Goal: Information Seeking & Learning: Find specific fact

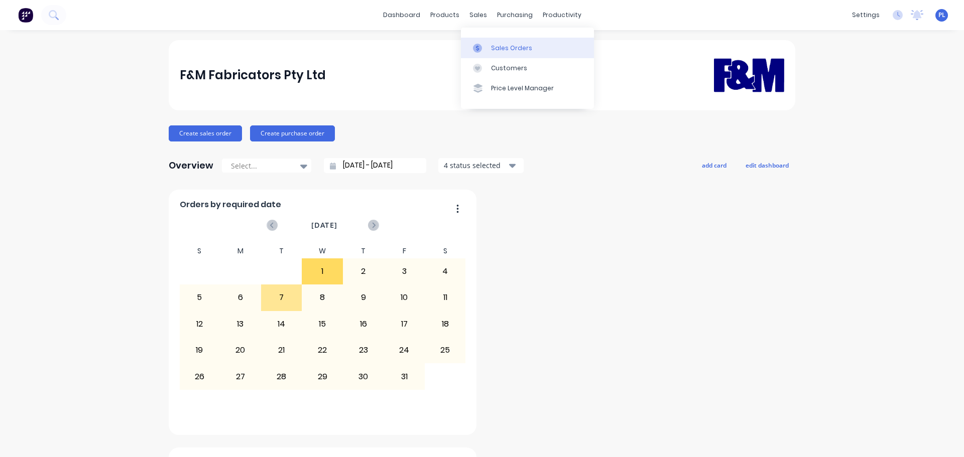
click at [484, 47] on div at bounding box center [480, 48] width 15 height 9
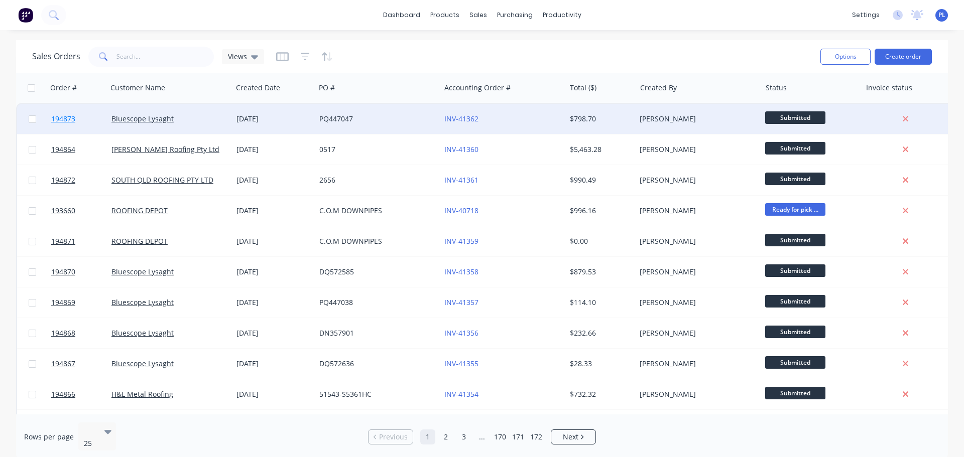
click at [68, 116] on span "194873" at bounding box center [63, 119] width 24 height 10
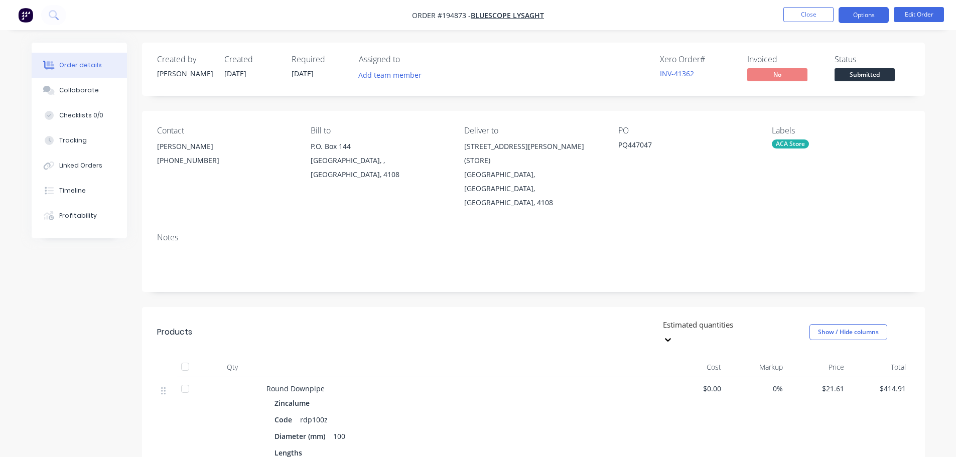
click at [863, 13] on button "Options" at bounding box center [864, 15] width 50 height 16
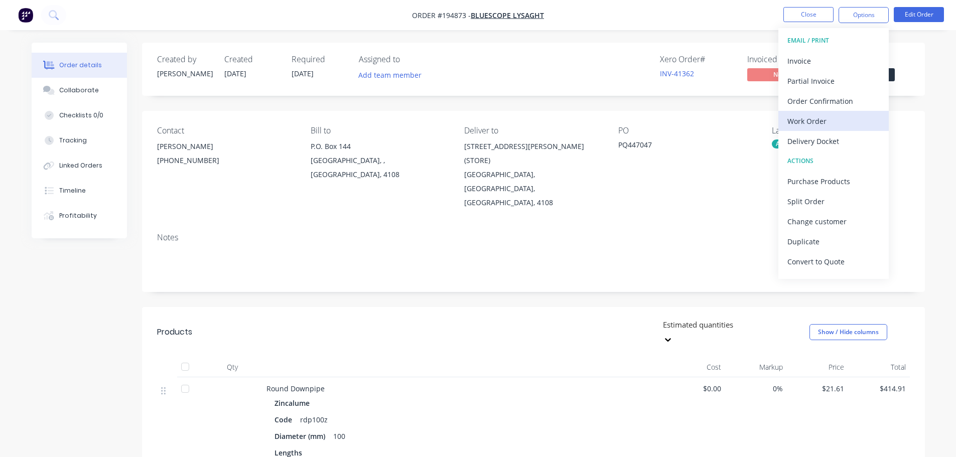
click at [798, 118] on div "Work Order" at bounding box center [833, 121] width 92 height 15
click at [802, 120] on div "Custom" at bounding box center [833, 121] width 92 height 15
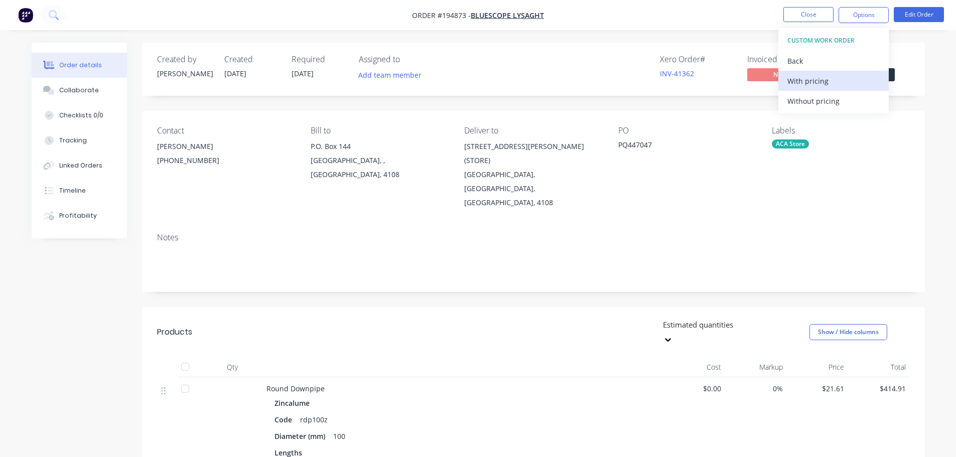
click at [809, 87] on div "With pricing" at bounding box center [833, 81] width 92 height 15
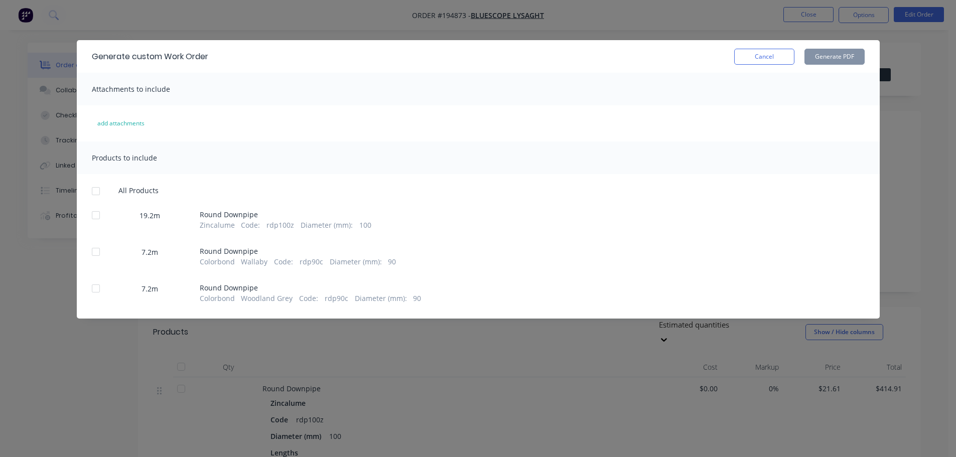
click at [92, 180] on div "Products to include All Products 19.2m Round Downpipe Zincalume Code : rdp100z …" at bounding box center [478, 223] width 803 height 162
click at [97, 194] on div at bounding box center [96, 191] width 20 height 20
click at [847, 59] on button "Generate PDF" at bounding box center [834, 57] width 60 height 16
click at [774, 60] on button "Cancel" at bounding box center [764, 57] width 60 height 16
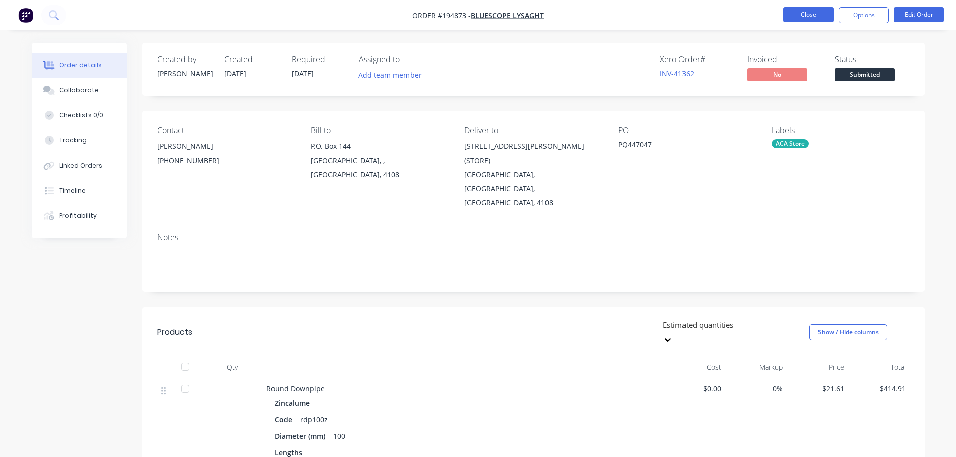
click at [806, 18] on button "Close" at bounding box center [808, 14] width 50 height 15
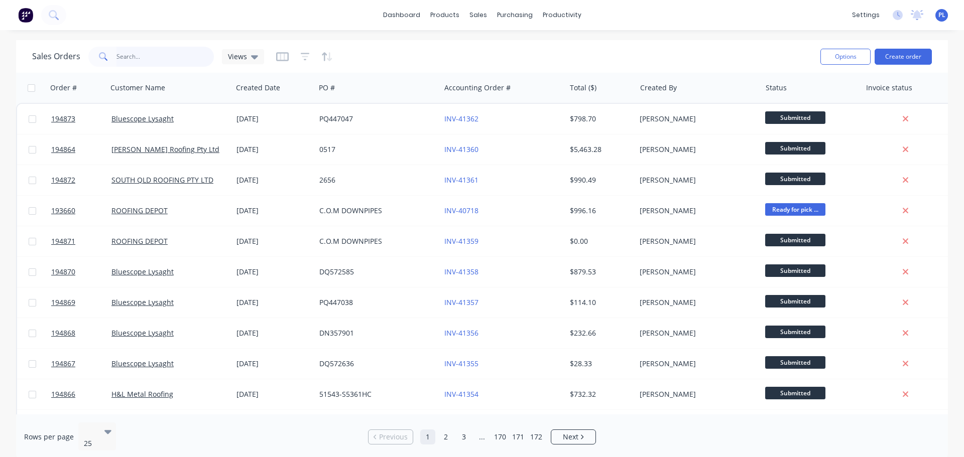
click at [151, 55] on input "text" at bounding box center [165, 57] width 98 height 20
click at [150, 45] on div "Sales Orders Views" at bounding box center [422, 56] width 780 height 25
click at [149, 63] on input "text" at bounding box center [165, 57] width 98 height 20
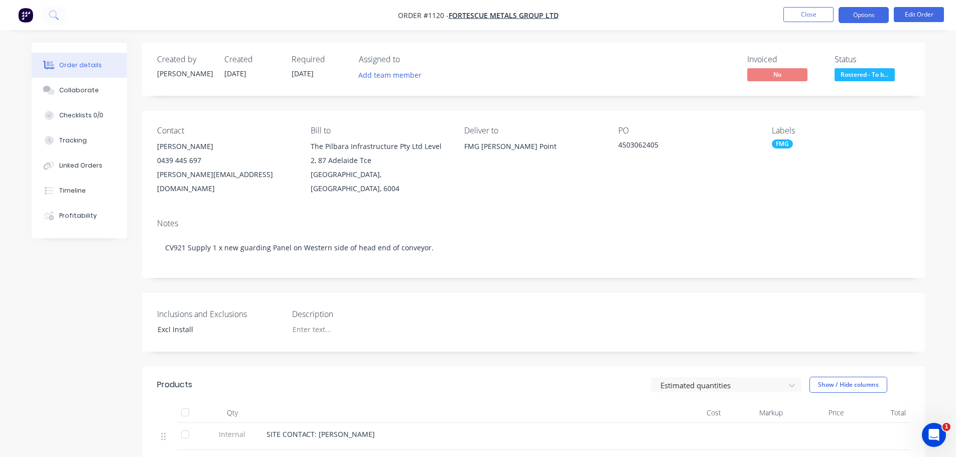
click at [847, 18] on button "Options" at bounding box center [864, 15] width 50 height 16
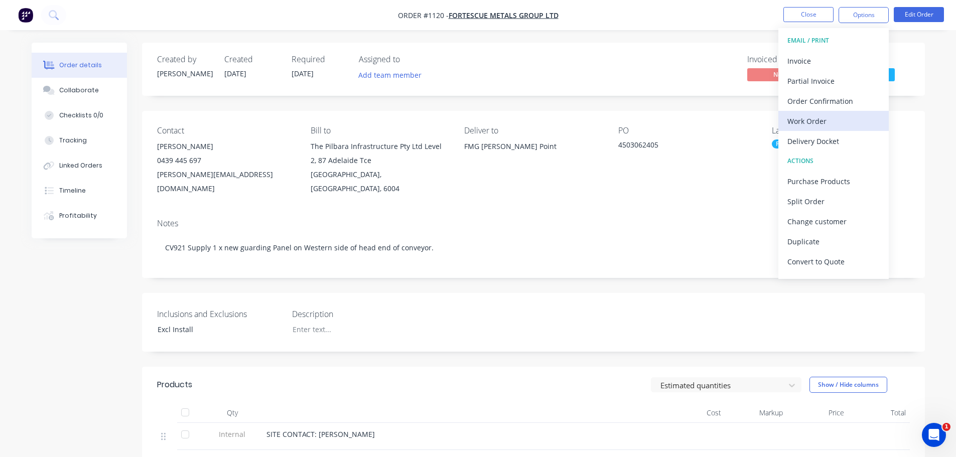
click at [807, 123] on div "Work Order" at bounding box center [833, 121] width 92 height 15
click at [809, 126] on div "Custom" at bounding box center [833, 121] width 92 height 15
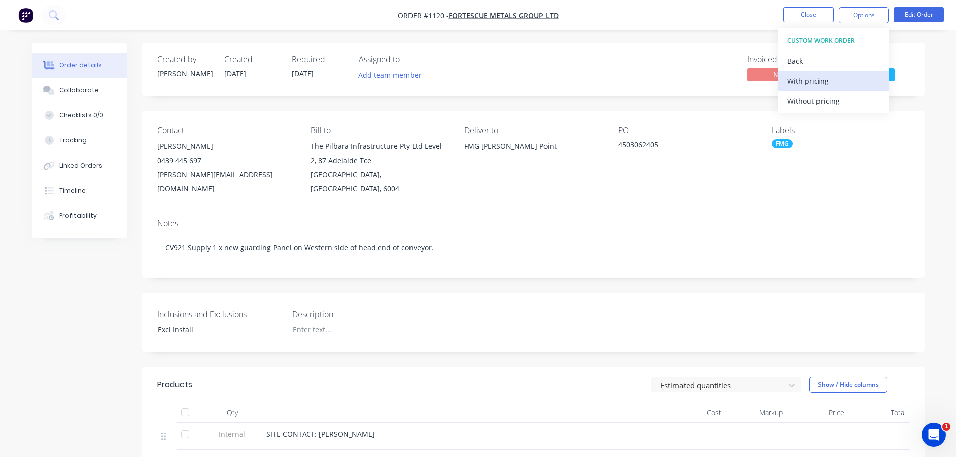
click at [820, 81] on div "With pricing" at bounding box center [833, 81] width 92 height 15
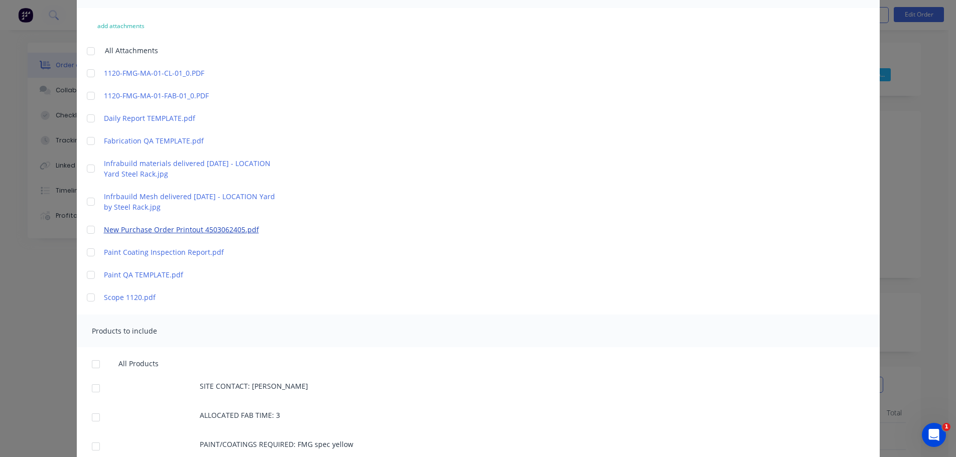
scroll to position [47, 0]
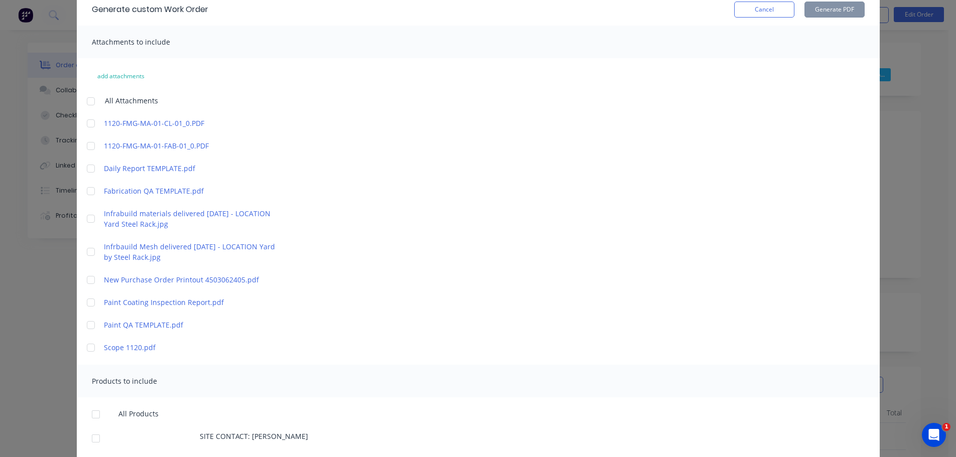
click at [87, 300] on div at bounding box center [91, 303] width 20 height 20
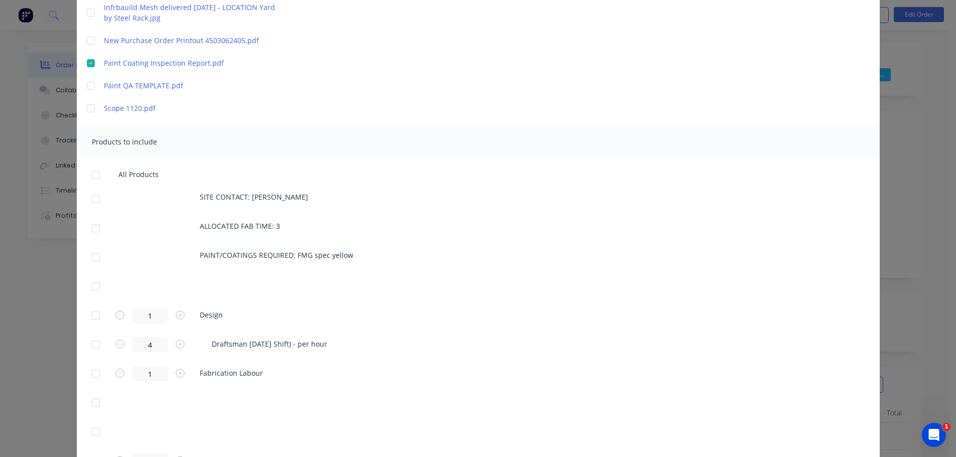
scroll to position [301, 0]
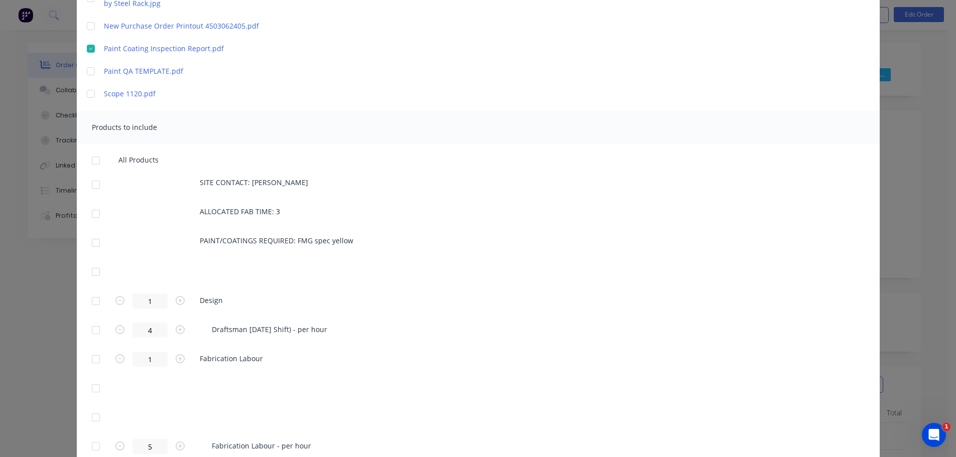
drag, startPoint x: 94, startPoint y: 184, endPoint x: 105, endPoint y: 181, distance: 11.9
click at [94, 184] on div at bounding box center [96, 185] width 20 height 20
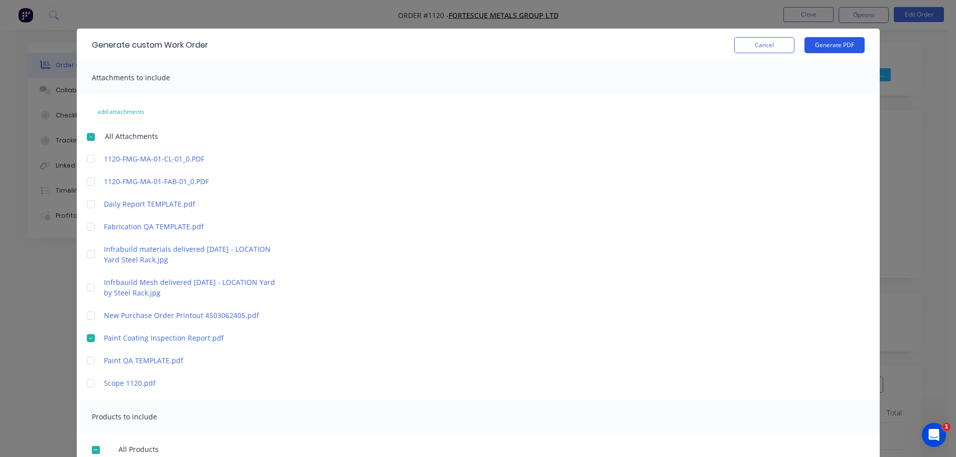
scroll to position [0, 0]
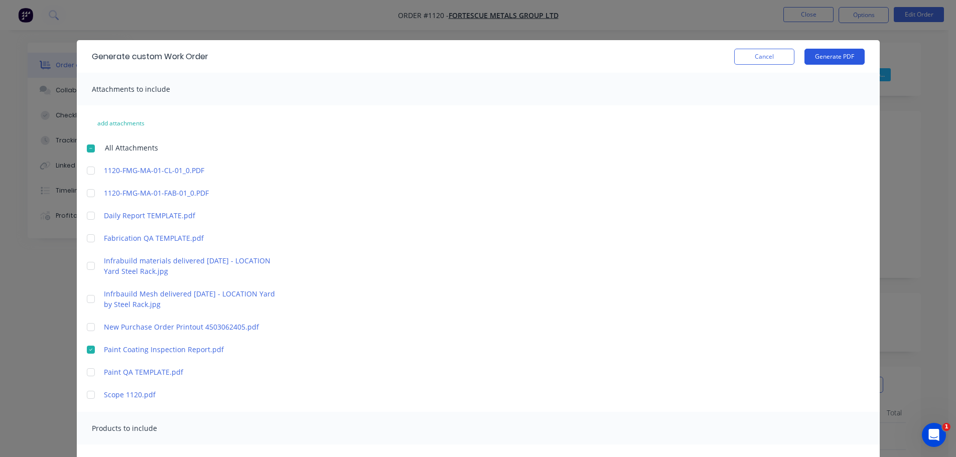
click at [853, 55] on button "Generate PDF" at bounding box center [834, 57] width 60 height 16
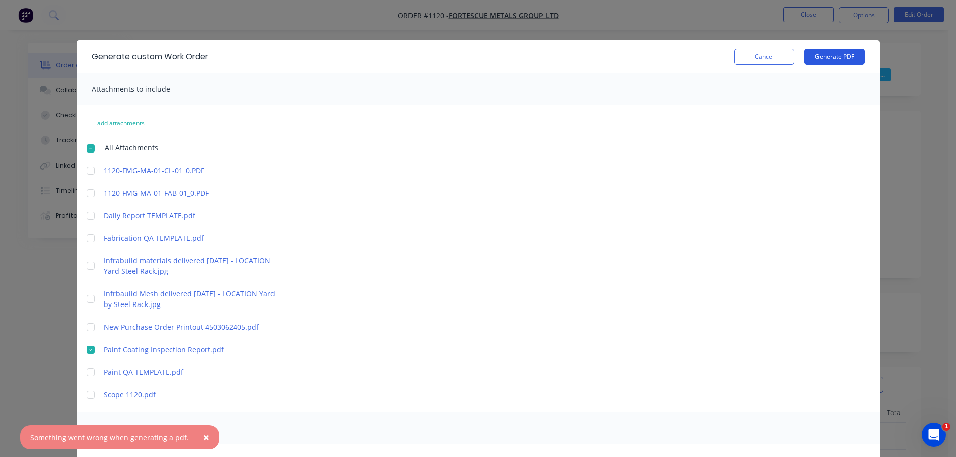
click at [829, 59] on button "Generate PDF" at bounding box center [834, 57] width 60 height 16
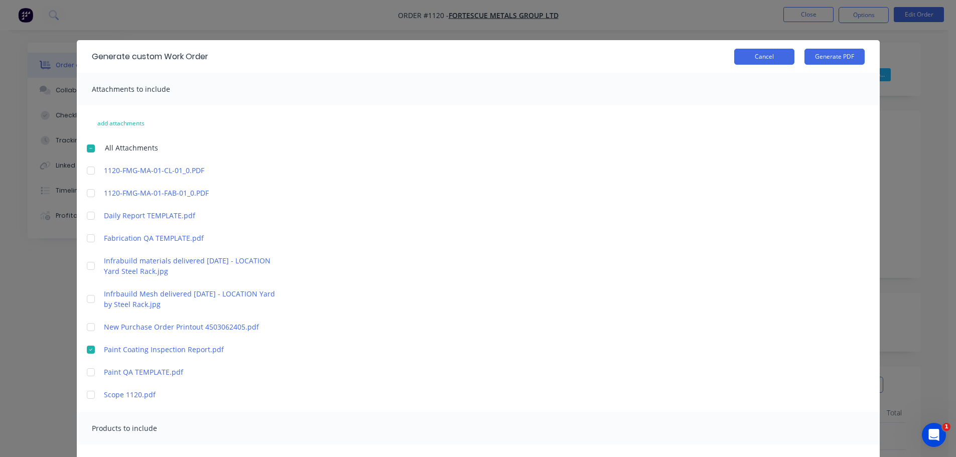
click at [746, 62] on button "Cancel" at bounding box center [764, 57] width 60 height 16
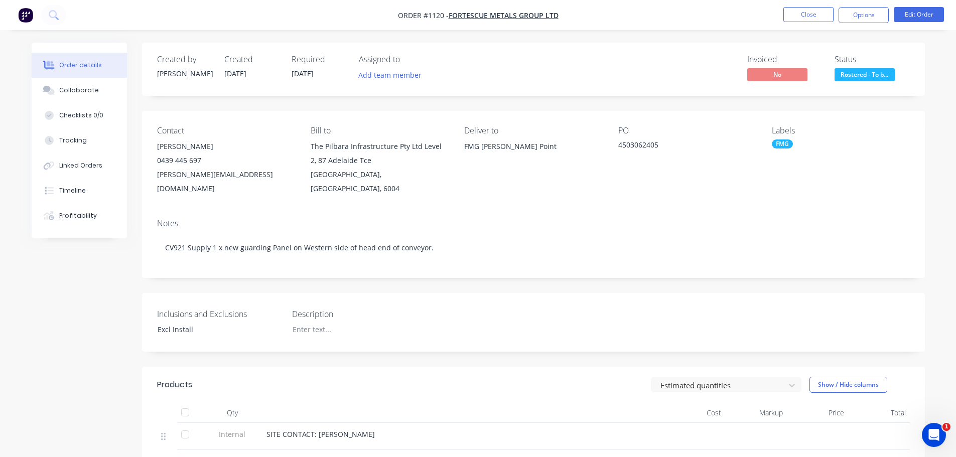
click at [637, 187] on div "Contact Mike Dziombak 0439 445 697 mike.dziombak@fortescue.com Bill to The Pilb…" at bounding box center [533, 161] width 783 height 100
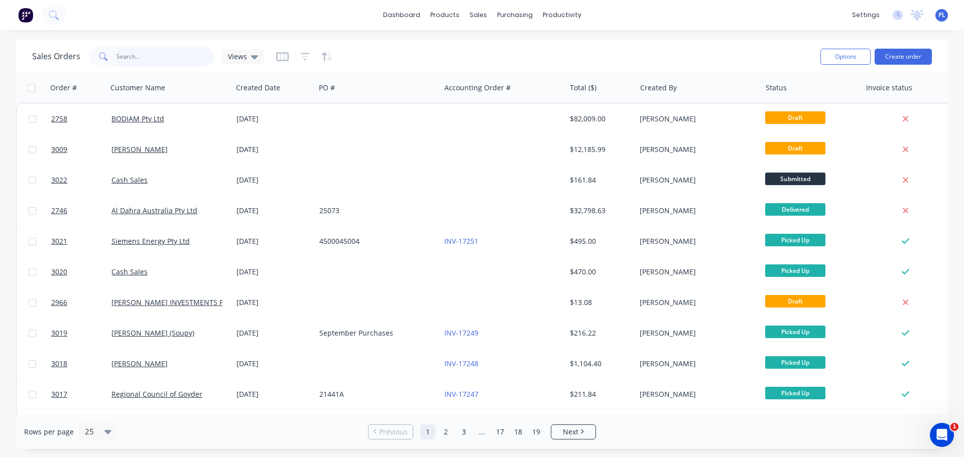
click at [127, 55] on input "text" at bounding box center [165, 57] width 98 height 20
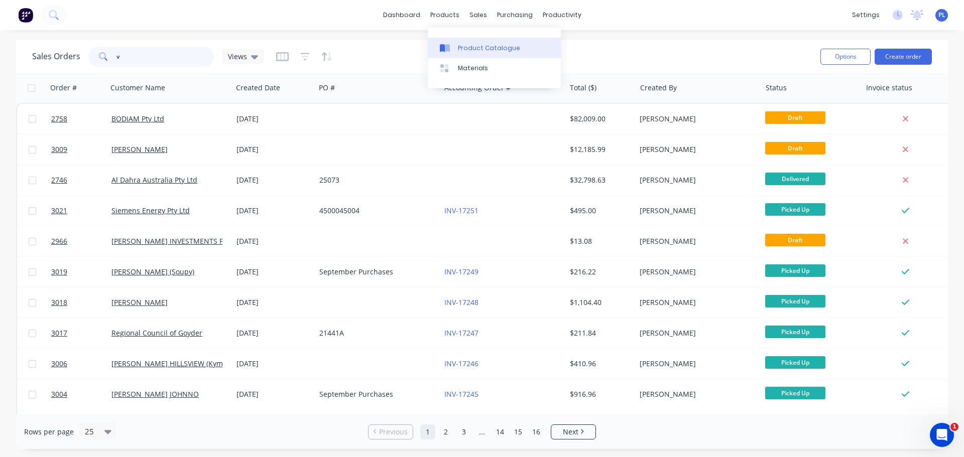
type input "v"
click at [459, 43] on link "Product Catalogue" at bounding box center [494, 48] width 133 height 20
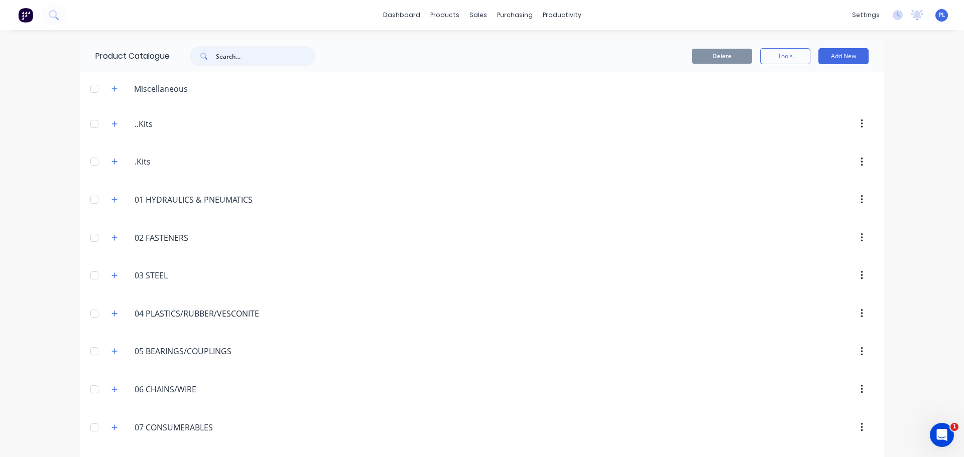
click at [239, 57] on input "text" at bounding box center [265, 56] width 99 height 20
paste input "M12 Nyloc Nut Z/P"
type input "M12 Nyloc Nut Z/P"
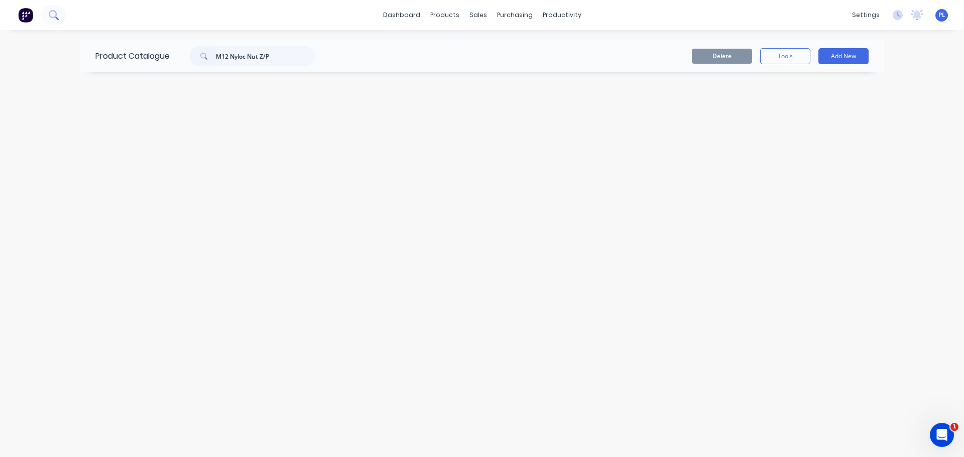
click at [52, 22] on button at bounding box center [53, 15] width 25 height 20
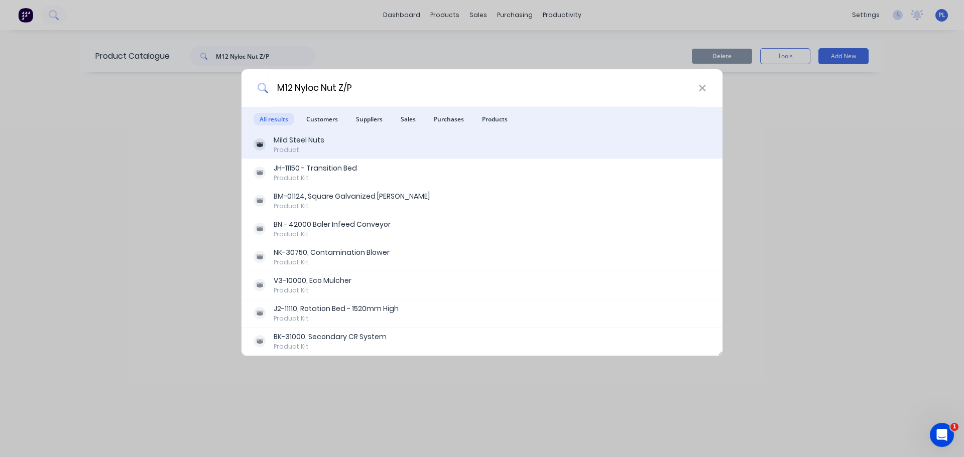
type input "M12 Nyloc Nut Z/P"
click at [296, 149] on div "Product" at bounding box center [299, 150] width 51 height 9
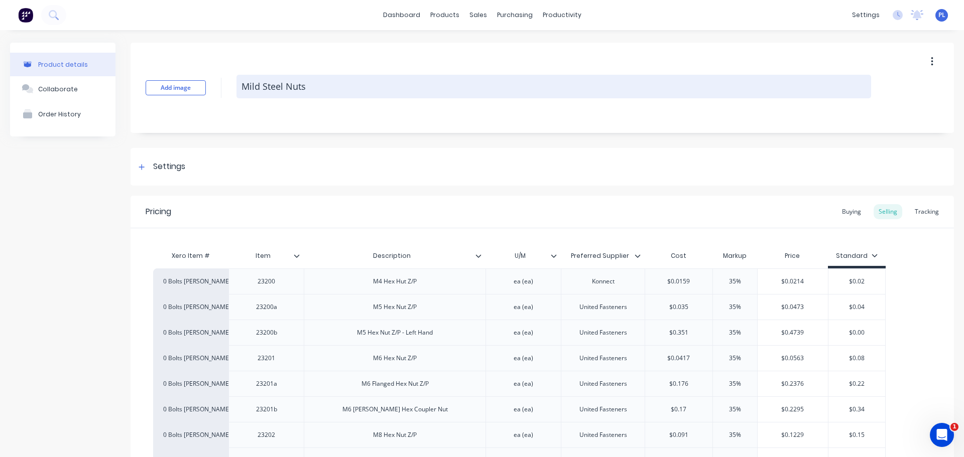
click at [301, 87] on textarea "Mild Steel Nuts" at bounding box center [553, 87] width 634 height 24
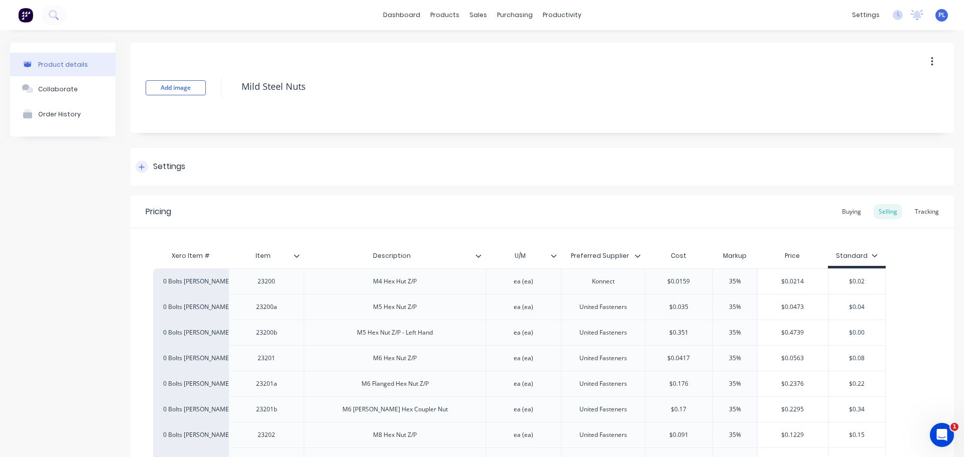
drag, startPoint x: 562, startPoint y: 167, endPoint x: 577, endPoint y: 181, distance: 20.6
click at [562, 167] on div "Settings" at bounding box center [541, 167] width 823 height 38
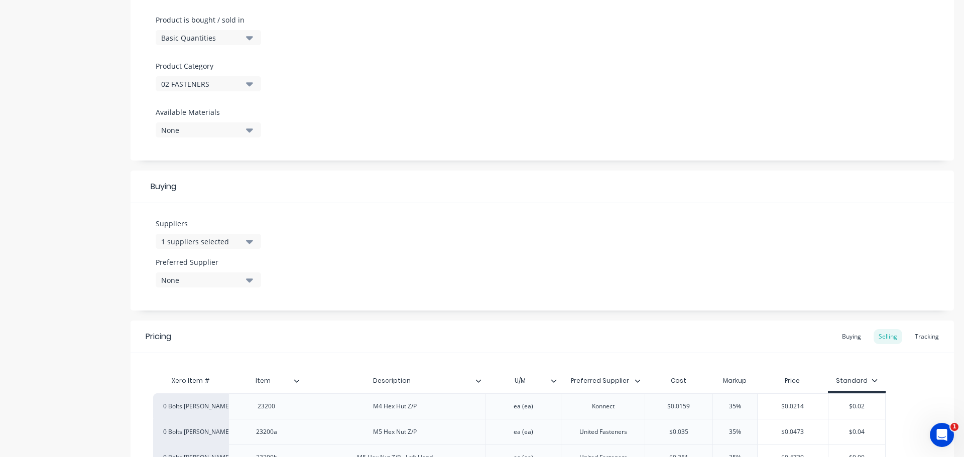
scroll to position [652, 0]
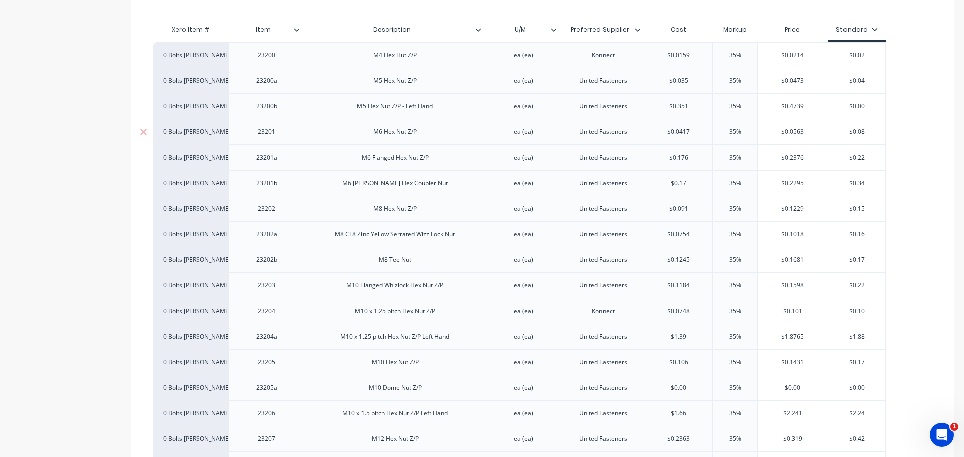
click at [440, 124] on div "M6 Hex Nut Z/P" at bounding box center [395, 132] width 182 height 26
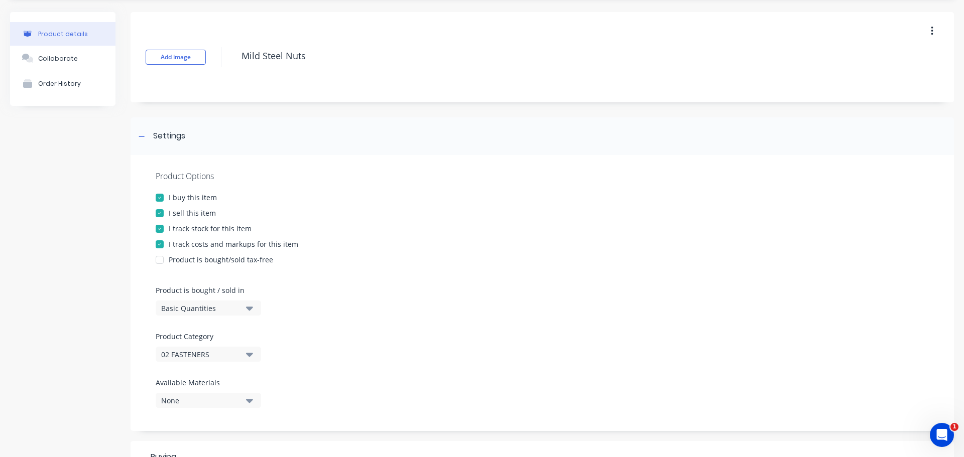
scroll to position [0, 0]
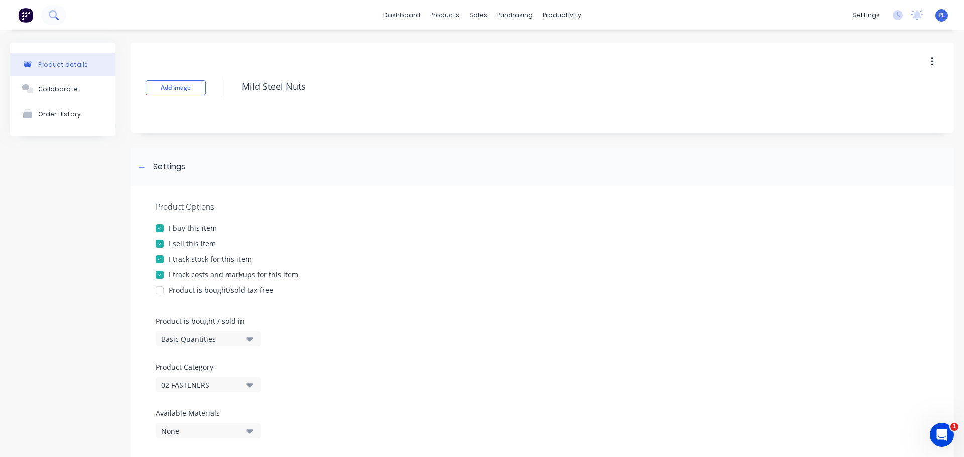
click at [65, 13] on button at bounding box center [53, 15] width 25 height 20
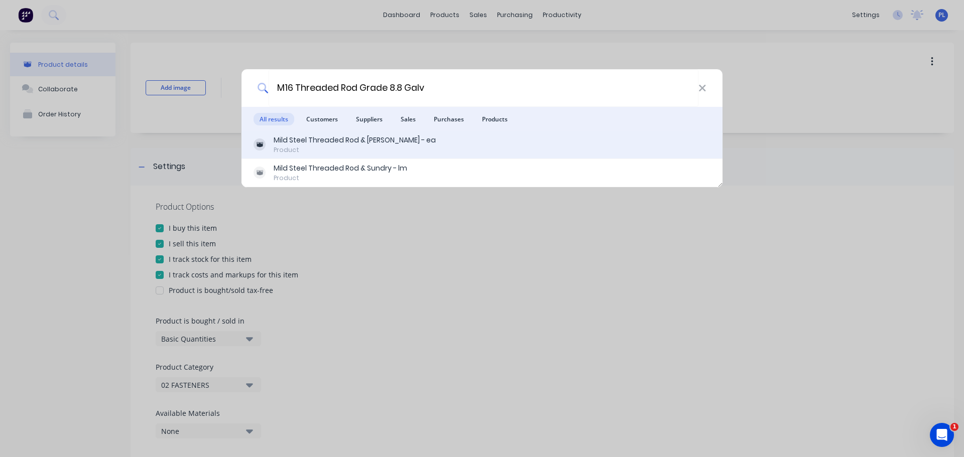
type input "M16 Threaded Rod Grade 8.8 Galv"
click at [310, 141] on div "Mild Steel Threaded Rod & Sundry - ea" at bounding box center [355, 140] width 162 height 11
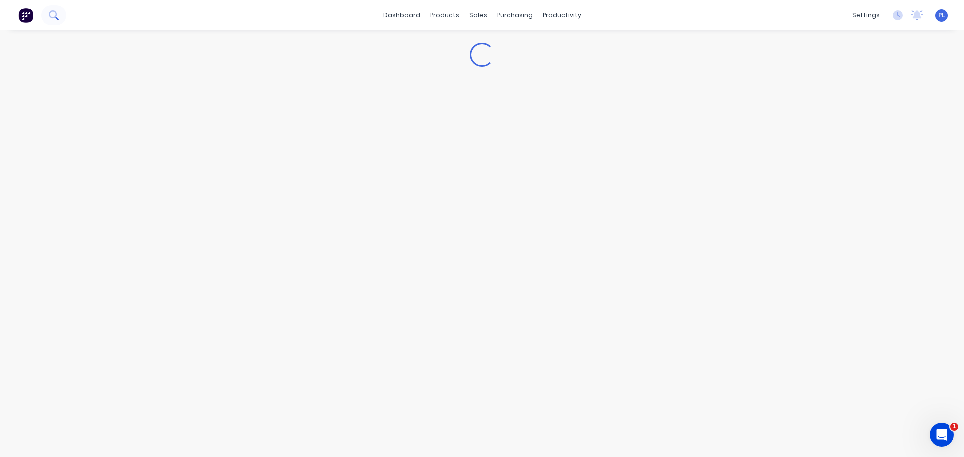
click at [64, 13] on button at bounding box center [53, 15] width 25 height 20
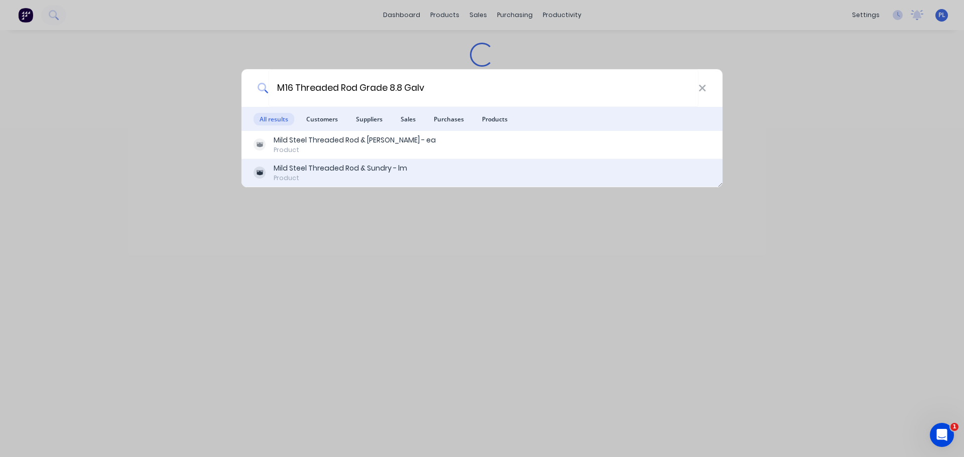
type input "M16 Threaded Rod Grade 8.8 Galv"
click at [294, 166] on div "Mild Steel Threaded Rod & Sundry - lm" at bounding box center [340, 168] width 133 height 11
